Goal: Task Accomplishment & Management: Manage account settings

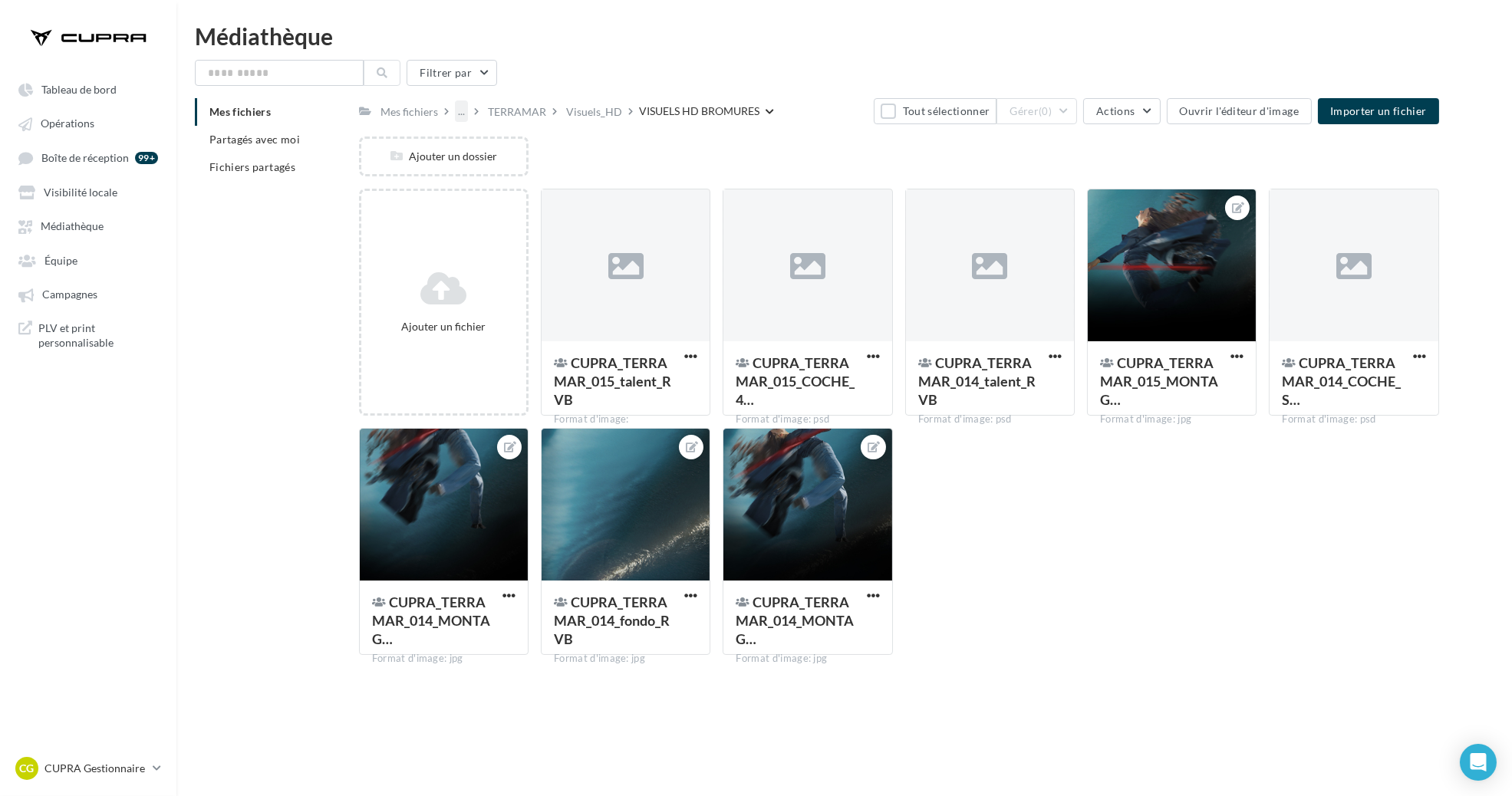
click at [459, 112] on div "..." at bounding box center [461, 112] width 13 height 21
click at [539, 146] on button "01_MODELES" at bounding box center [570, 149] width 228 height 40
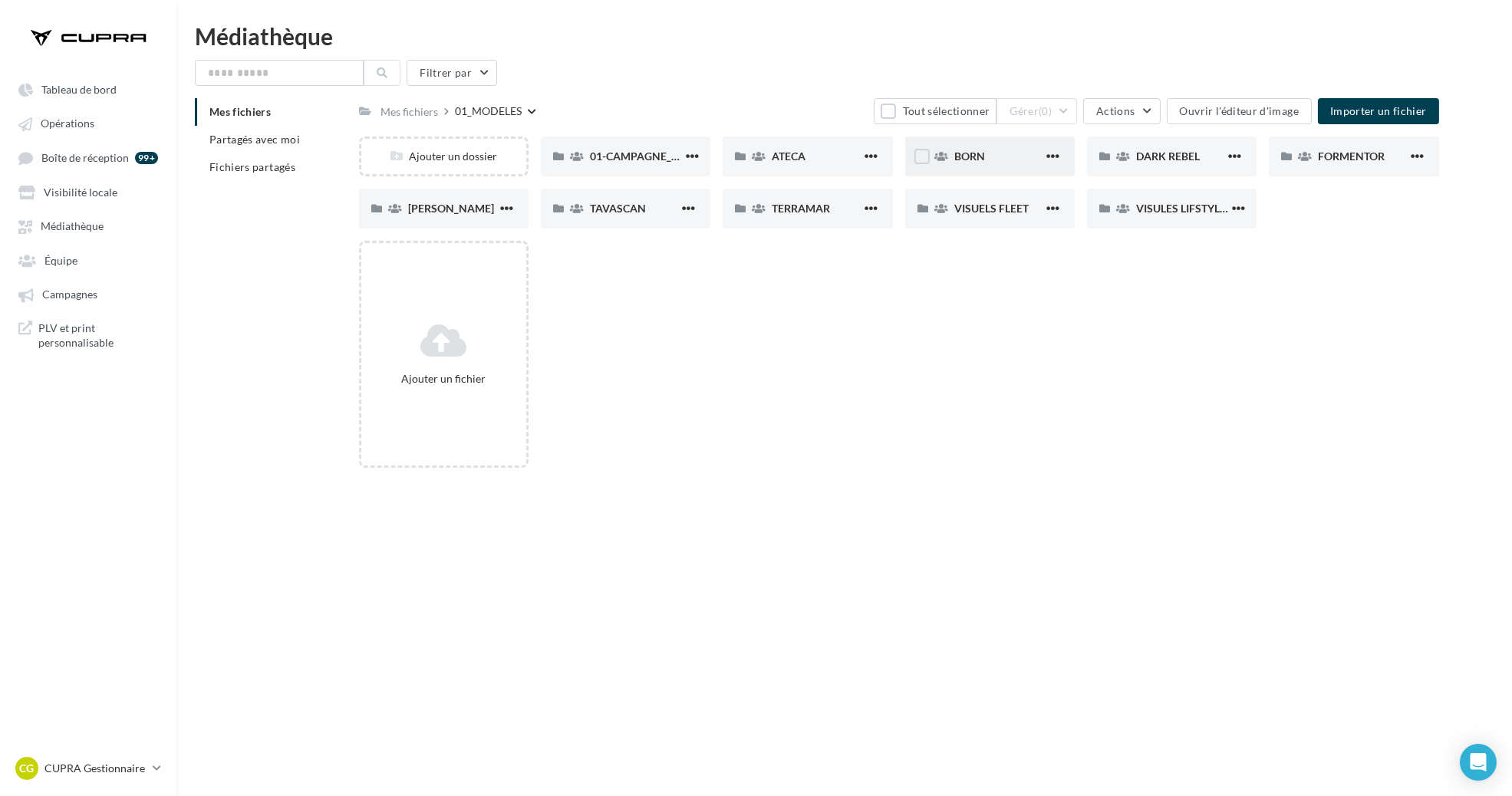
click at [999, 167] on div "BORN" at bounding box center [989, 156] width 169 height 40
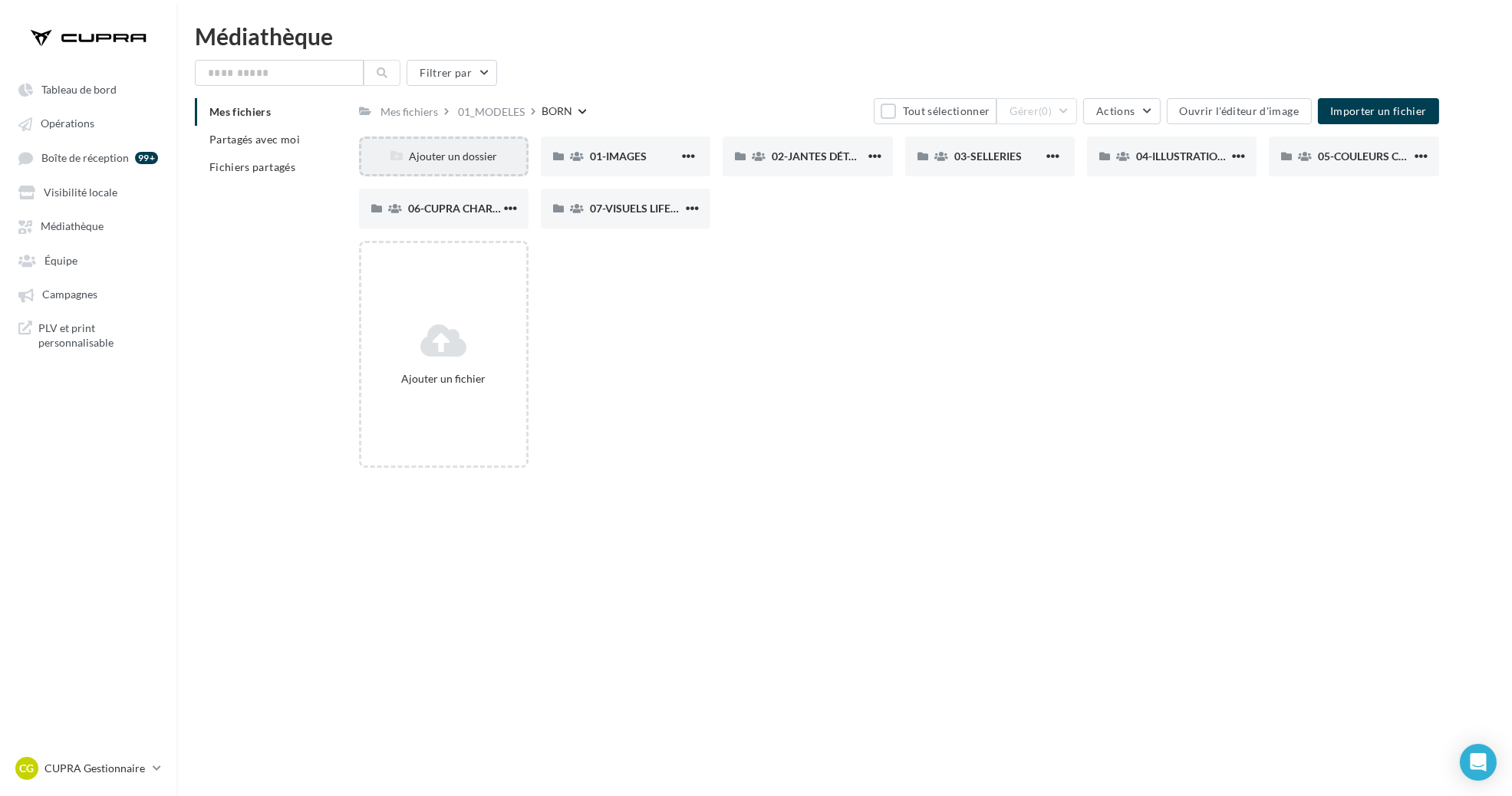
click at [466, 152] on div "Ajouter un dossier" at bounding box center [444, 156] width 165 height 15
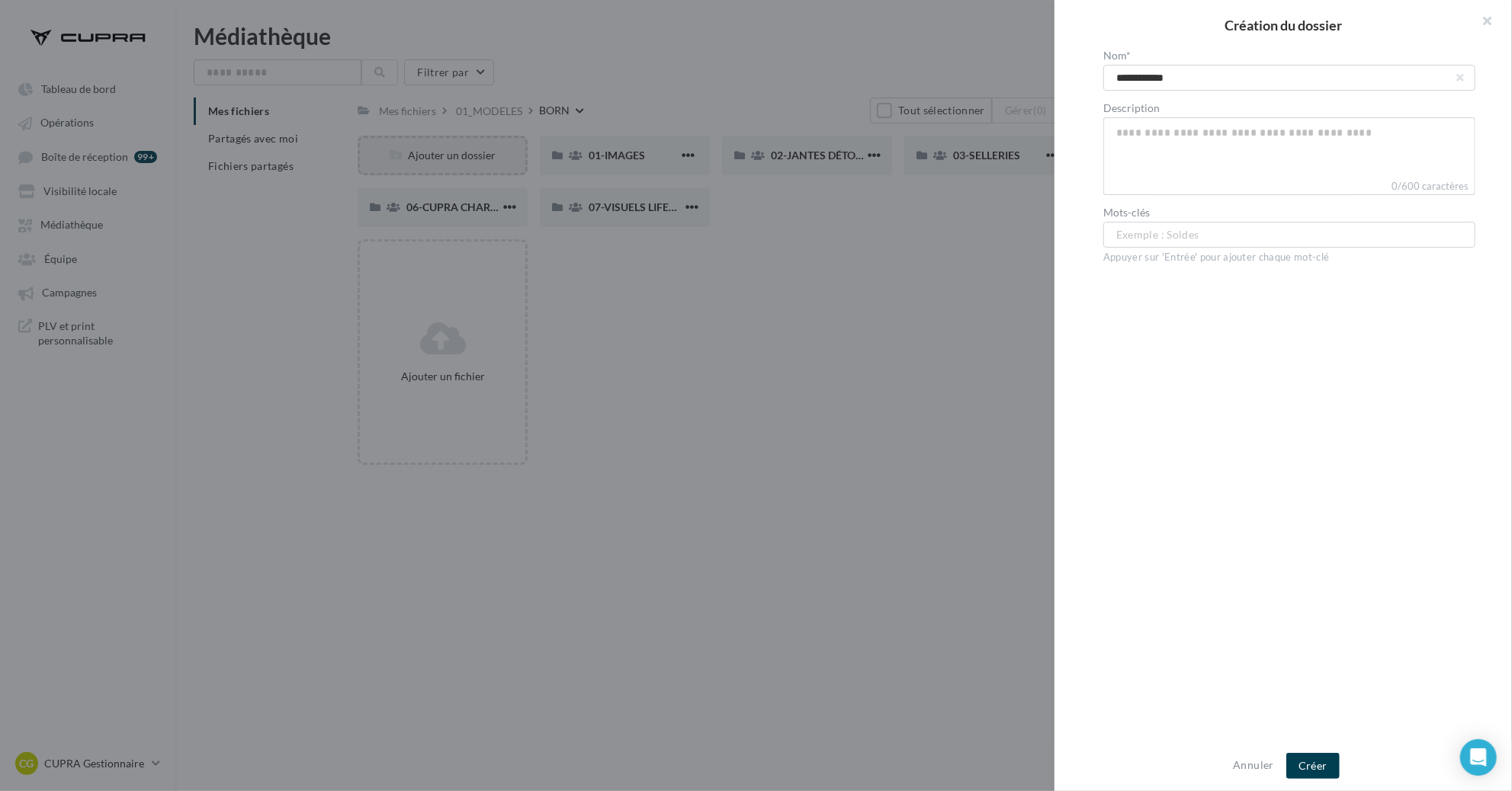
type input "**********"
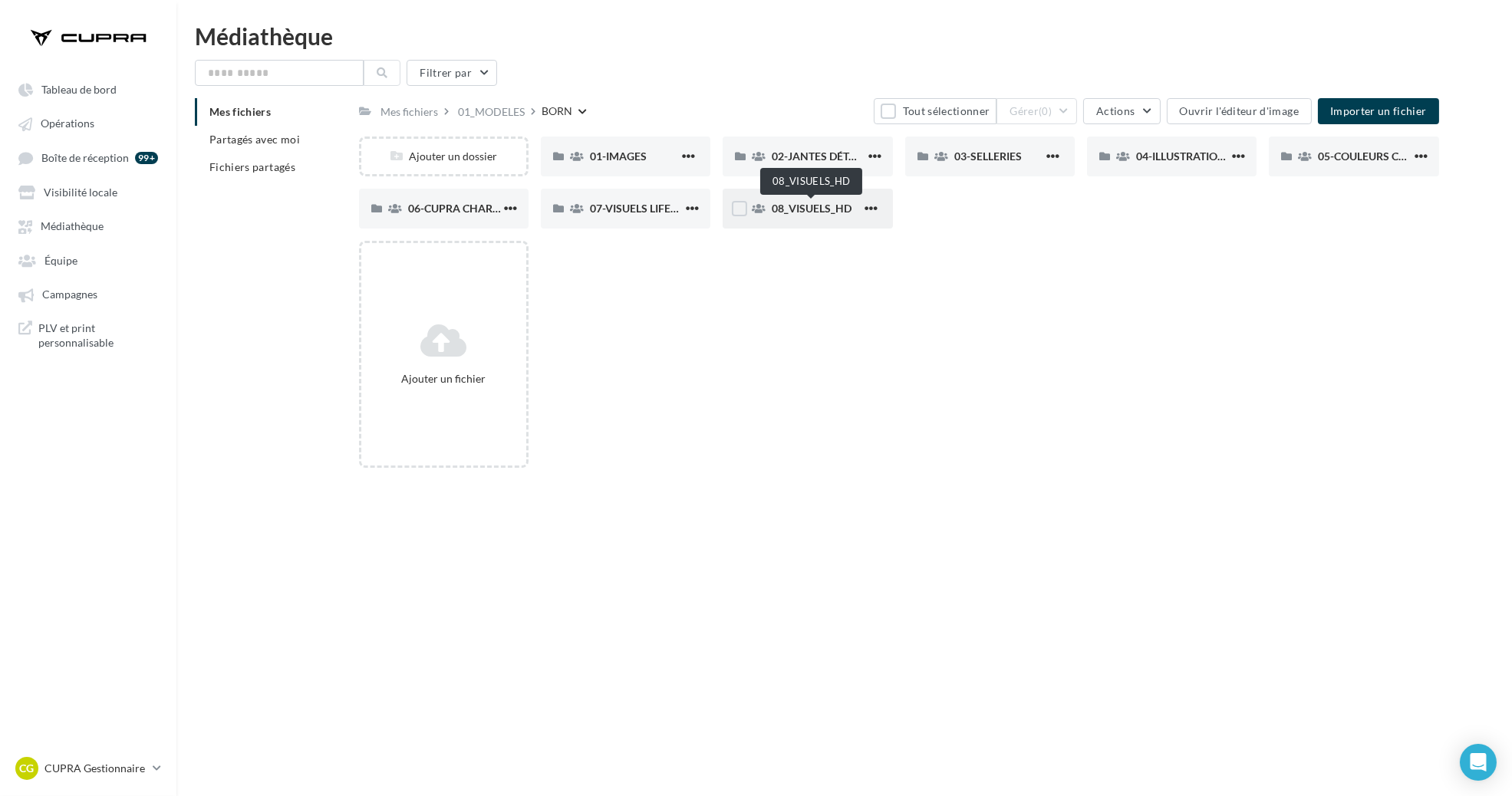
click at [825, 213] on span "08_VISUELS_HD" at bounding box center [812, 208] width 80 height 13
